Goal: Task Accomplishment & Management: Manage account settings

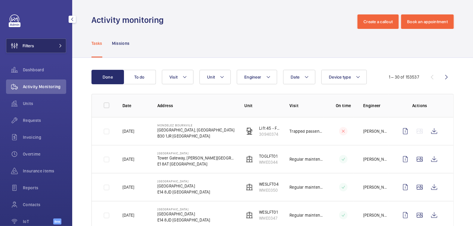
click at [45, 51] on button "Filters" at bounding box center [36, 45] width 60 height 14
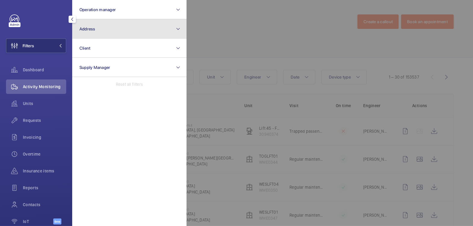
click at [101, 35] on button "Address" at bounding box center [129, 28] width 114 height 19
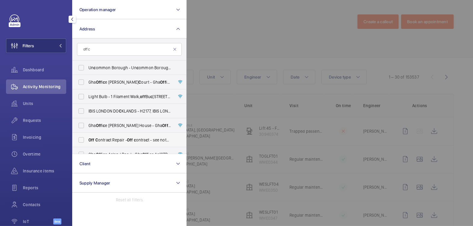
type input "off c"
click at [116, 140] on span "Off C ontra c t Repair - Off c ontra c t - see notes in des c ription, LONDON X…" at bounding box center [129, 140] width 83 height 6
click at [87, 140] on input "Off C ontra c t Repair - Off c ontra c t - see notes in des c ription, LONDON X…" at bounding box center [81, 140] width 12 height 12
checkbox input "true"
click at [244, 38] on div at bounding box center [422, 113] width 473 height 226
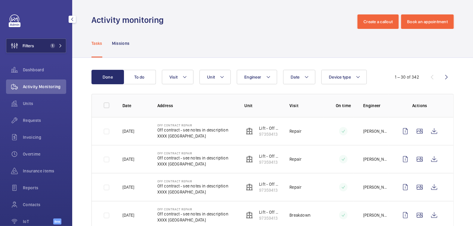
click at [49, 48] on button "Filters 1" at bounding box center [36, 45] width 60 height 14
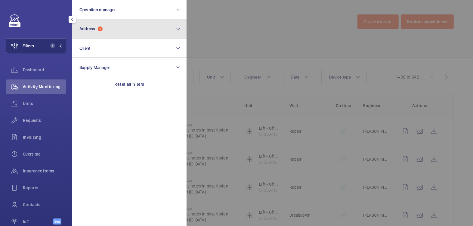
click at [107, 32] on button "Address 1" at bounding box center [129, 28] width 114 height 19
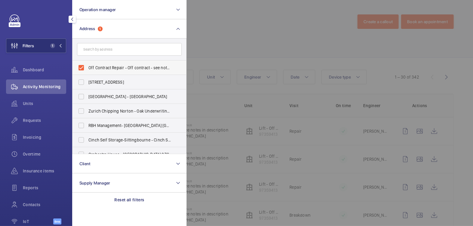
click at [104, 66] on span "Off Contract Repair - Off contract - see notes in description, [GEOGRAPHIC_DATA…" at bounding box center [129, 68] width 83 height 6
click at [87, 66] on input "Off Contract Repair - Off contract - see notes in description, [GEOGRAPHIC_DATA…" at bounding box center [81, 68] width 12 height 12
checkbox input "false"
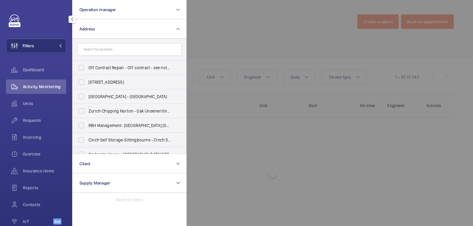
click at [210, 39] on div at bounding box center [422, 113] width 473 height 226
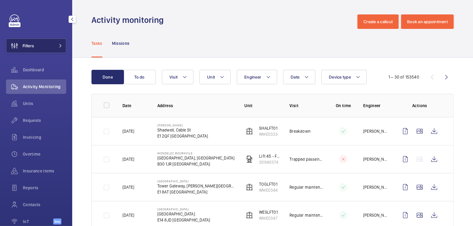
click at [47, 47] on button "Filters" at bounding box center [36, 45] width 60 height 14
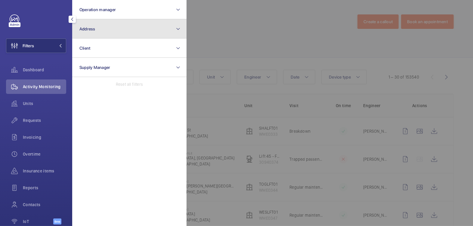
click at [115, 32] on button "Address" at bounding box center [129, 28] width 114 height 19
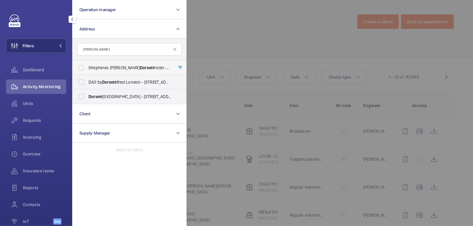
type input "[PERSON_NAME]"
click at [140, 66] on span "Dorsett" at bounding box center [147, 67] width 14 height 5
drag, startPoint x: 83, startPoint y: 68, endPoint x: 87, endPoint y: 68, distance: 4.2
click at [83, 68] on input "[GEOGRAPHIC_DATA][PERSON_NAME][PERSON_NAME] - [PERSON_NAME][GEOGRAPHIC_DATA][PE…" at bounding box center [81, 68] width 12 height 12
checkbox input "true"
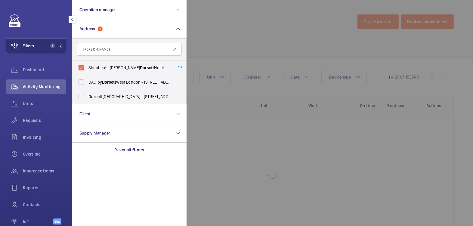
click at [244, 35] on div at bounding box center [422, 113] width 473 height 226
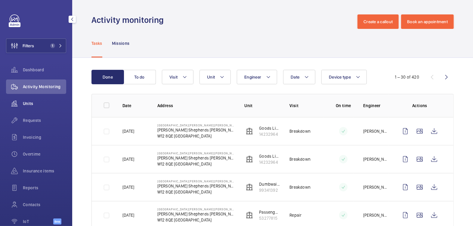
click at [32, 101] on span "Units" at bounding box center [44, 103] width 43 height 6
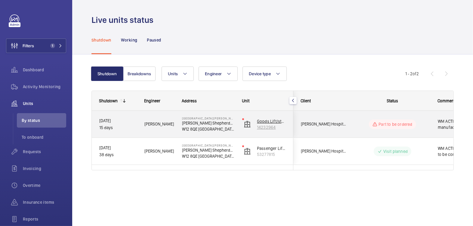
click at [275, 128] on p "14232964" at bounding box center [271, 127] width 29 height 6
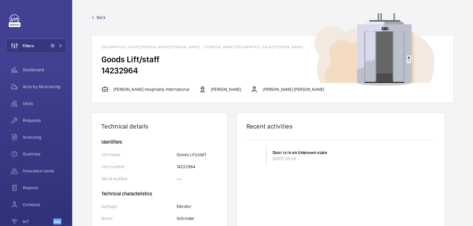
click at [104, 17] on span "Back" at bounding box center [100, 17] width 9 height 6
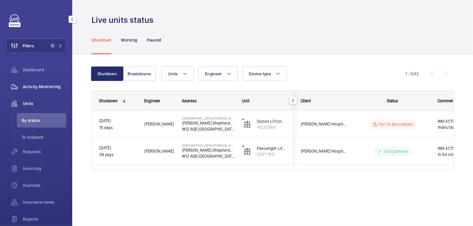
click at [42, 84] on span "Activity Monitoring" at bounding box center [44, 87] width 43 height 6
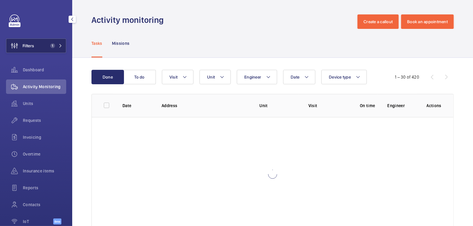
click at [42, 44] on button "Filters 1" at bounding box center [36, 45] width 60 height 14
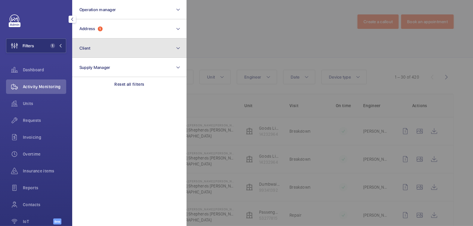
drag, startPoint x: 107, startPoint y: 41, endPoint x: 110, endPoint y: 39, distance: 3.1
click at [107, 41] on button "Client" at bounding box center [129, 47] width 114 height 19
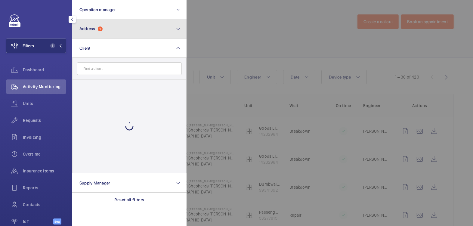
click at [114, 33] on button "Address 1" at bounding box center [129, 28] width 114 height 19
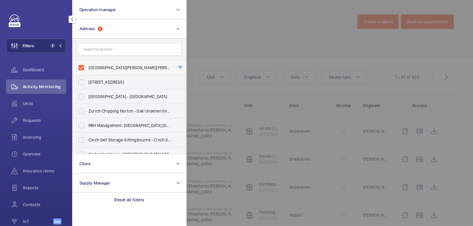
click at [106, 65] on span "[GEOGRAPHIC_DATA][PERSON_NAME][PERSON_NAME] - [PERSON_NAME][GEOGRAPHIC_DATA][PE…" at bounding box center [129, 68] width 83 height 6
click at [87, 65] on input "[GEOGRAPHIC_DATA][PERSON_NAME][PERSON_NAME] - [PERSON_NAME][GEOGRAPHIC_DATA][PE…" at bounding box center [81, 68] width 12 height 12
checkbox input "false"
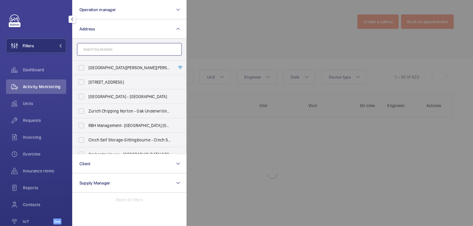
click at [112, 51] on input "text" at bounding box center [129, 49] width 105 height 13
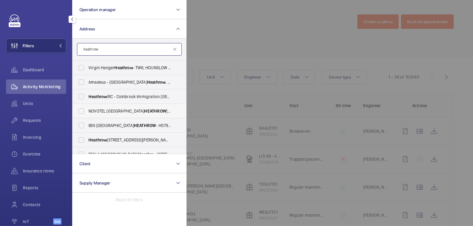
type input "heathrow"
click at [119, 110] on span "NOVOTEL LONDON [STREET_ADDRESS]" at bounding box center [129, 111] width 83 height 6
click at [87, 110] on input "NOVOTEL LONDON [STREET_ADDRESS]" at bounding box center [81, 111] width 12 height 12
checkbox input "true"
click at [260, 34] on div at bounding box center [422, 113] width 473 height 226
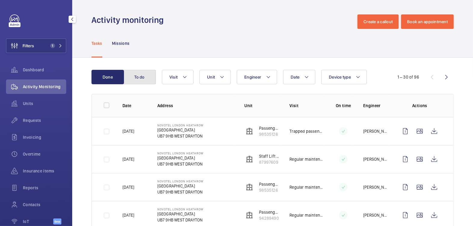
click at [138, 80] on button "To do" at bounding box center [139, 77] width 32 height 14
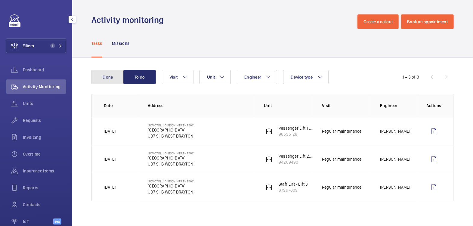
click at [96, 78] on button "Done" at bounding box center [107, 77] width 32 height 14
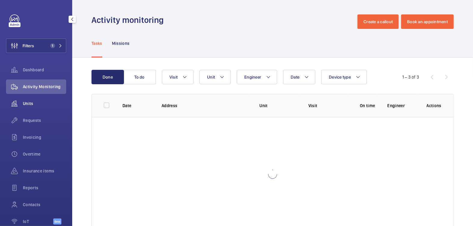
click at [33, 106] on span "Units" at bounding box center [44, 103] width 43 height 6
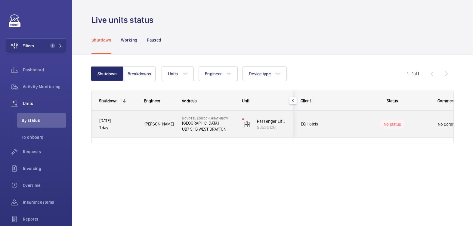
click at [227, 121] on p "[GEOGRAPHIC_DATA]" at bounding box center [208, 123] width 52 height 6
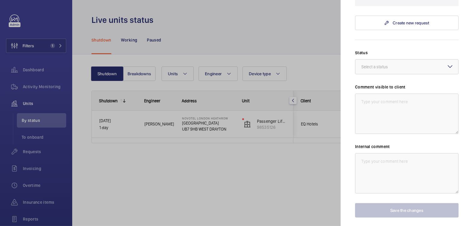
scroll to position [104, 0]
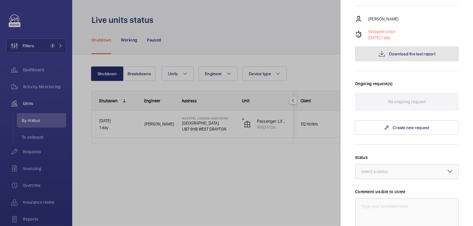
click at [406, 48] on button "Download the last report" at bounding box center [406, 54] width 103 height 14
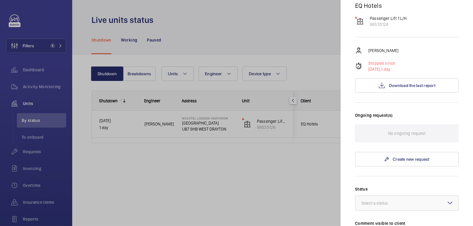
scroll to position [108, 0]
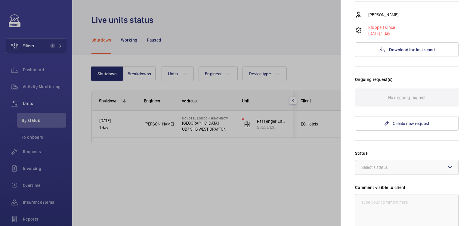
click at [393, 166] on div "Select a status" at bounding box center [381, 167] width 41 height 6
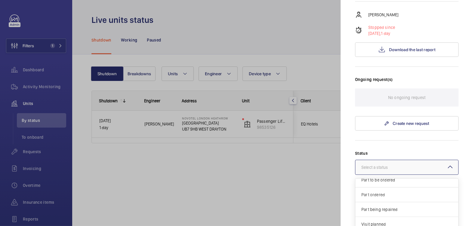
scroll to position [233, 0]
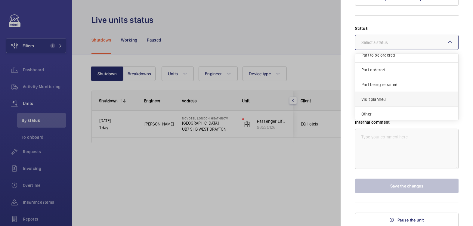
click at [398, 99] on span "Visit planned" at bounding box center [406, 99] width 91 height 6
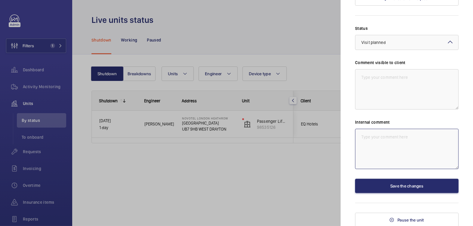
click at [372, 150] on textarea at bounding box center [406, 149] width 103 height 40
type textarea "WM ACTION [DATE] - [PERSON_NAME] attending [DATE]"
click at [366, 77] on textarea at bounding box center [406, 89] width 103 height 40
type textarea "w"
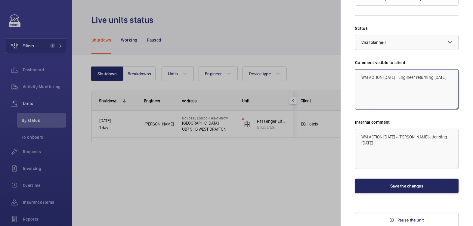
type textarea "WM ACTION [DATE] - Engineer returning [DATE]"
click at [410, 180] on button "Save the changes" at bounding box center [406, 186] width 103 height 14
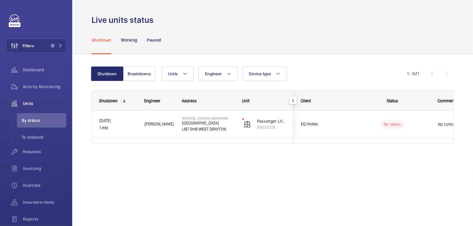
scroll to position [0, 0]
click at [40, 88] on span "Activity Monitoring" at bounding box center [44, 87] width 43 height 6
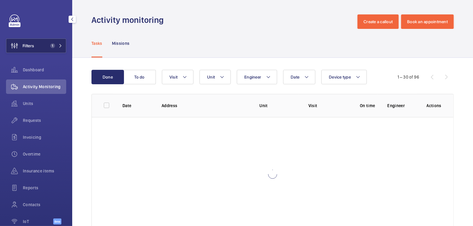
click at [48, 46] on span "1" at bounding box center [51, 45] width 7 height 5
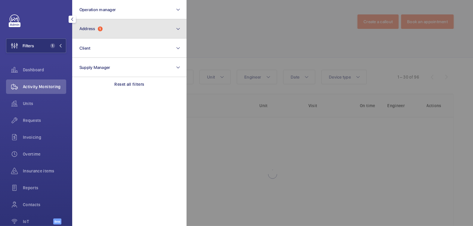
click at [115, 32] on button "Address 1" at bounding box center [129, 28] width 114 height 19
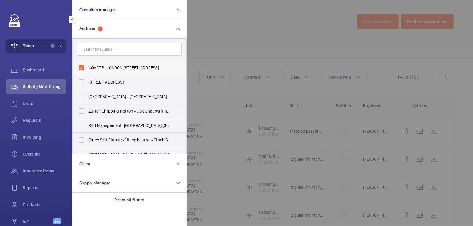
click at [99, 69] on span "NOVOTEL LONDON [STREET_ADDRESS]" at bounding box center [129, 68] width 83 height 6
click at [87, 69] on input "NOVOTEL LONDON [STREET_ADDRESS]" at bounding box center [81, 68] width 12 height 12
checkbox input "false"
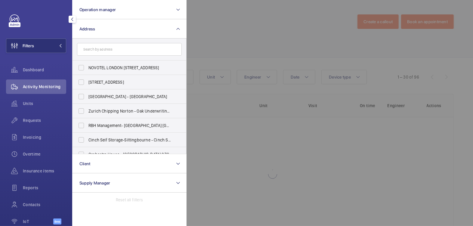
click at [231, 35] on div at bounding box center [422, 113] width 473 height 226
